Goal: Transaction & Acquisition: Purchase product/service

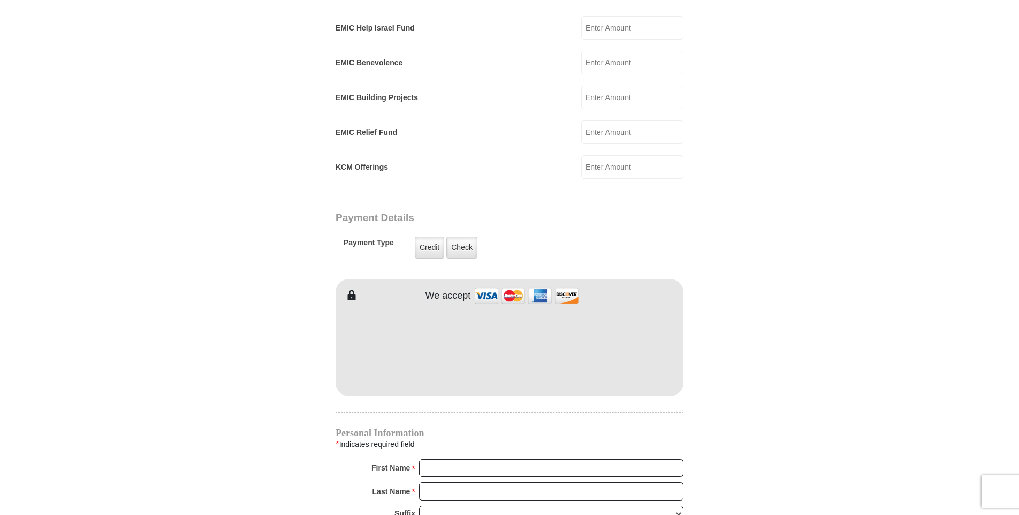
scroll to position [692, 0]
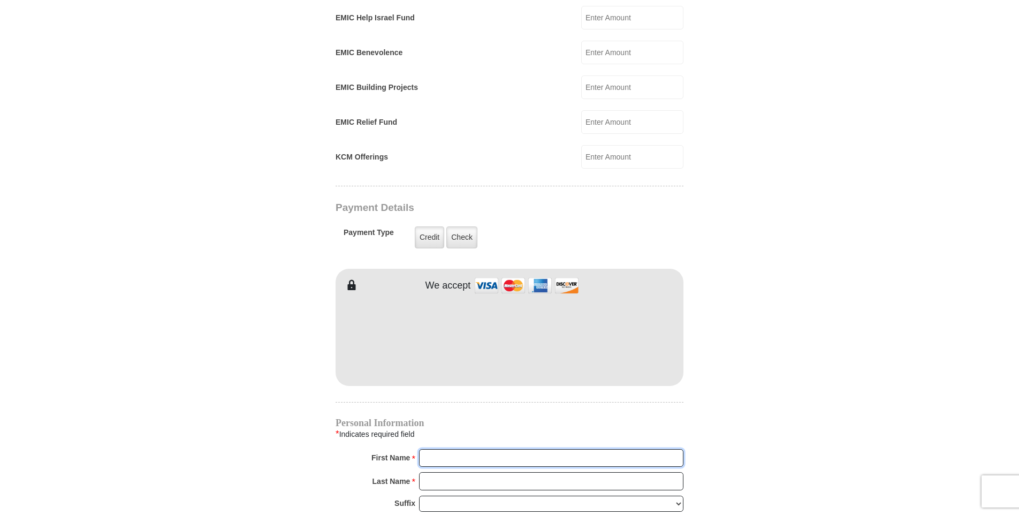
click at [445, 449] on input "First Name *" at bounding box center [551, 458] width 264 height 18
type input "[PERSON_NAME]"
type input "[EMAIL_ADDRESS][DOMAIN_NAME]"
type input "[STREET_ADDRESS]"
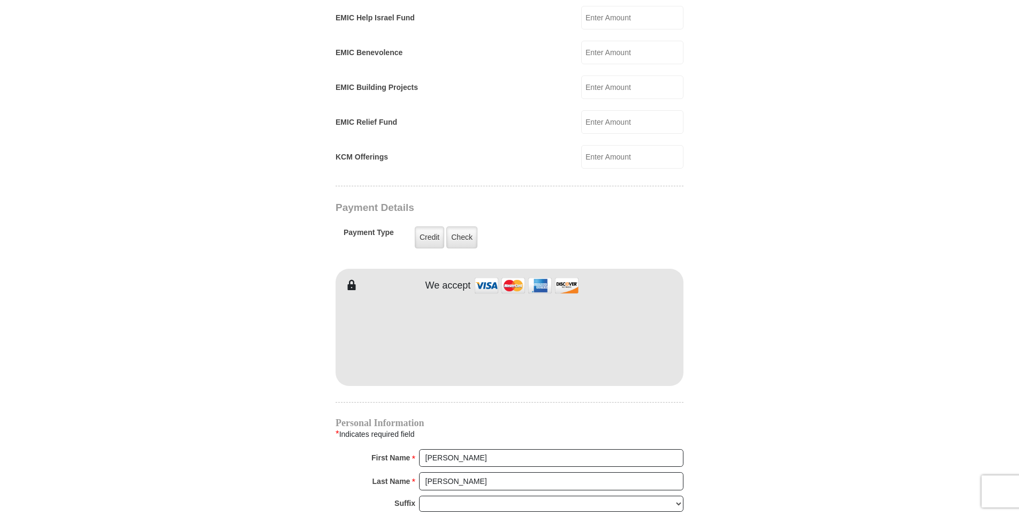
type input "[STREET_ADDRESS]"
type input "Murfreesboro"
type input "37130"
type input "6159562911"
radio input "true"
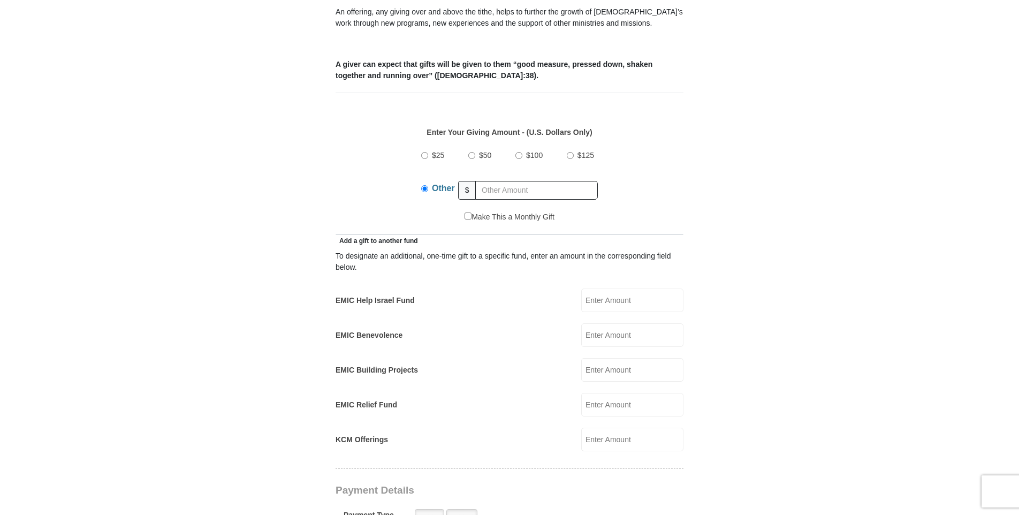
scroll to position [1045, 0]
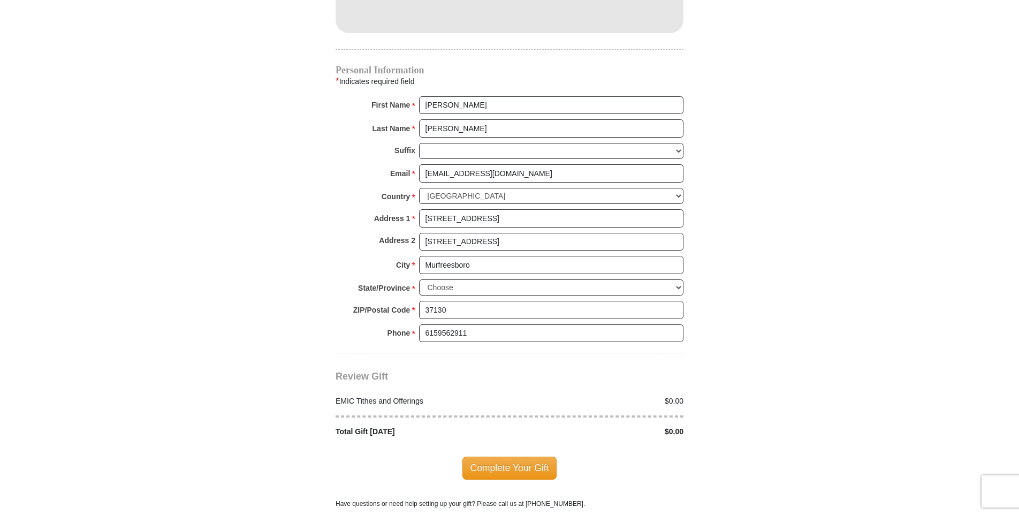
drag, startPoint x: 1018, startPoint y: 279, endPoint x: 972, endPoint y: 187, distance: 103.7
click at [676, 279] on select "Choose [US_STATE] [US_STATE] [US_STATE] [US_STATE] [US_STATE] Armed Forces Amer…" at bounding box center [551, 287] width 264 height 17
select select "TN"
click at [419, 279] on select "Choose [US_STATE] [US_STATE] [US_STATE] [US_STATE] [US_STATE] Armed Forces Amer…" at bounding box center [551, 287] width 264 height 17
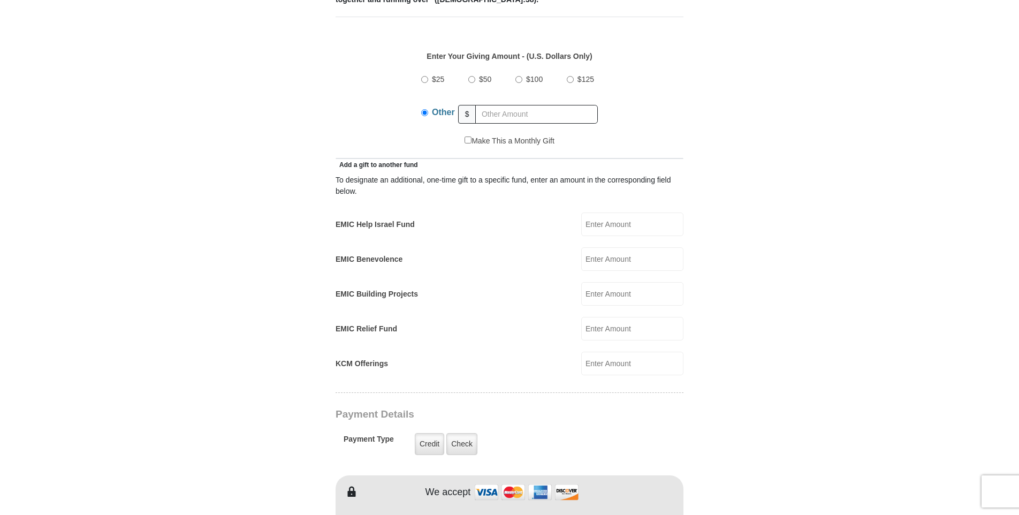
scroll to position [471, 0]
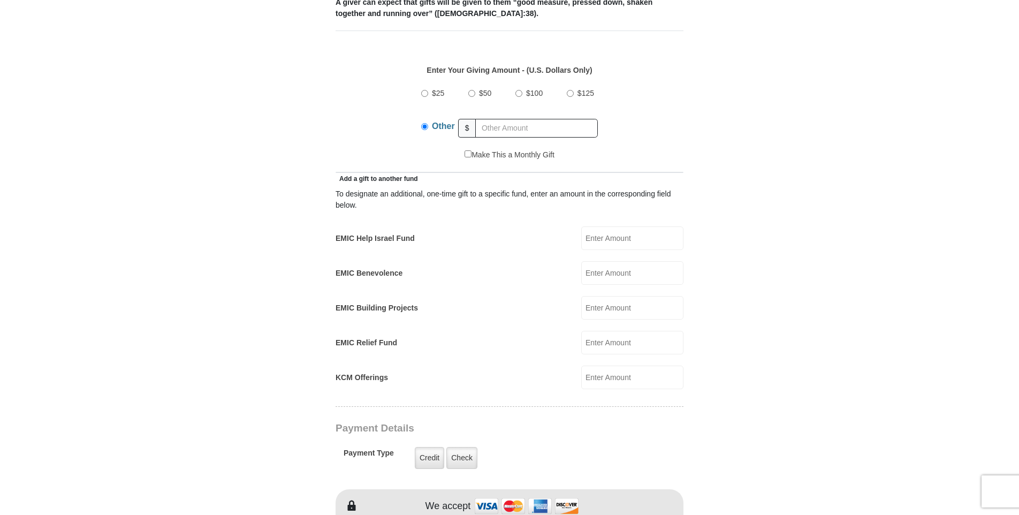
click at [470, 90] on input "$50" at bounding box center [471, 93] width 7 height 7
radio input "true"
drag, startPoint x: 1018, startPoint y: 249, endPoint x: 1011, endPoint y: 315, distance: 66.8
click at [1011, 315] on body "[GEOGRAPHIC_DATA][DEMOGRAPHIC_DATA] Online Giving Because of gifts like yours, …" at bounding box center [509, 500] width 1019 height 1943
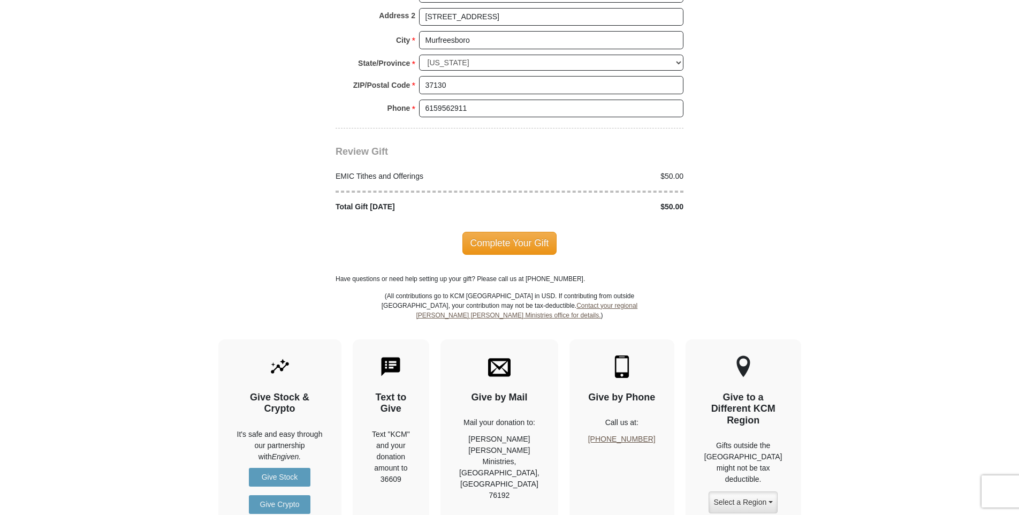
scroll to position [1043, 0]
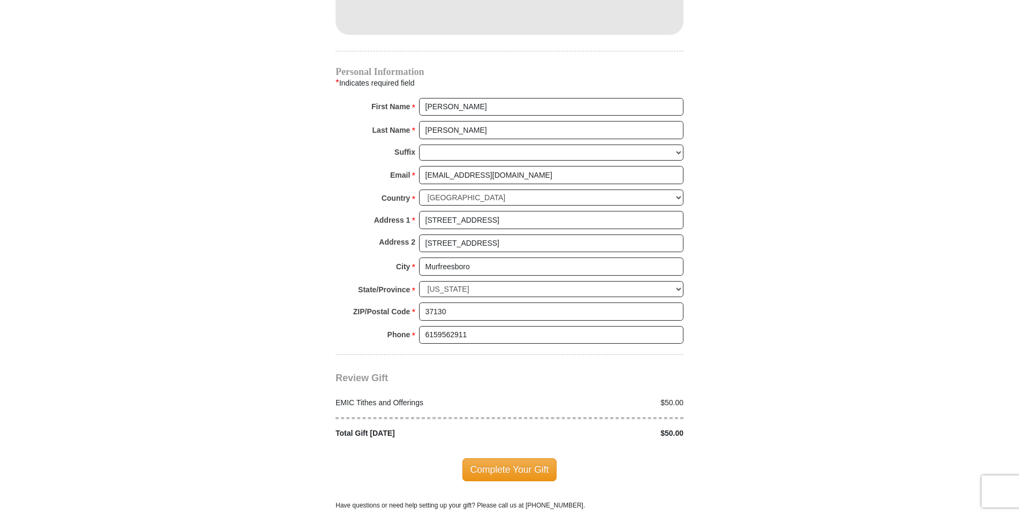
click at [498, 458] on span "Complete Your Gift" at bounding box center [510, 469] width 95 height 22
